Goal: Understand process/instructions: Learn about a topic

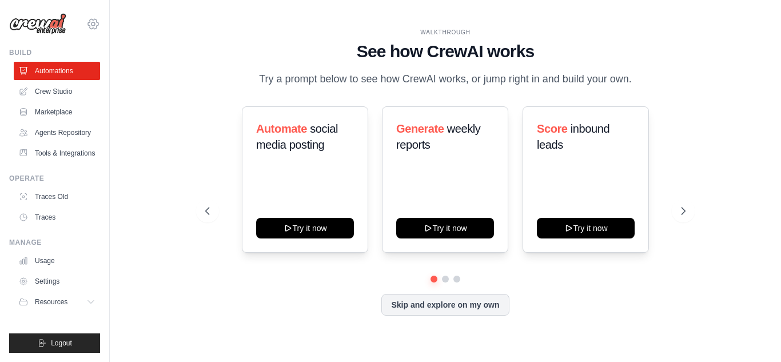
click at [98, 25] on icon at bounding box center [93, 24] width 10 height 10
click at [142, 47] on div "[EMAIL_ADDRESS][PERSON_NAME][DOMAIN_NAME]" at bounding box center [140, 43] width 90 height 11
click at [141, 141] on div "WALKTHROUGH See how [PERSON_NAME] works Try a prompt below to see how [PERSON_N…" at bounding box center [445, 180] width 634 height 339
click at [91, 21] on icon at bounding box center [93, 24] width 14 height 14
click at [120, 97] on div "WALKTHROUGH See how [PERSON_NAME] works Try a prompt below to see how [PERSON_N…" at bounding box center [445, 180] width 671 height 339
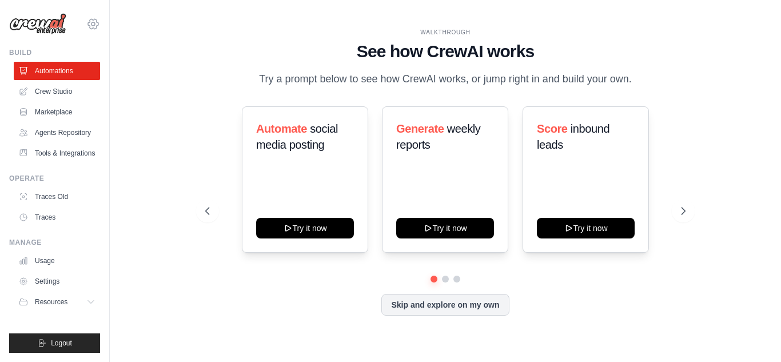
click at [91, 25] on icon at bounding box center [92, 23] width 3 height 3
click at [47, 90] on link "Crew Studio" at bounding box center [58, 91] width 86 height 18
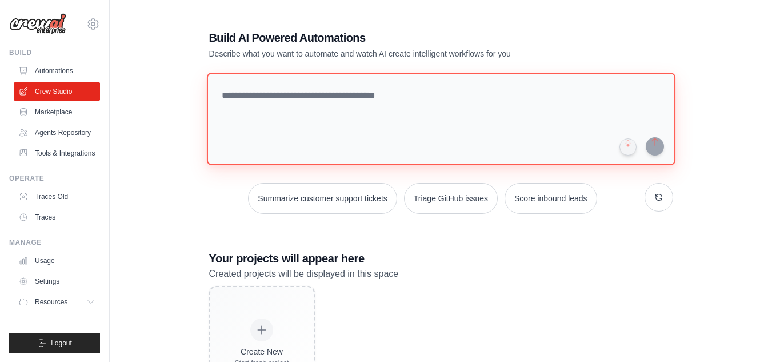
click at [237, 112] on textarea at bounding box center [440, 119] width 469 height 93
